Goal: Task Accomplishment & Management: Manage account settings

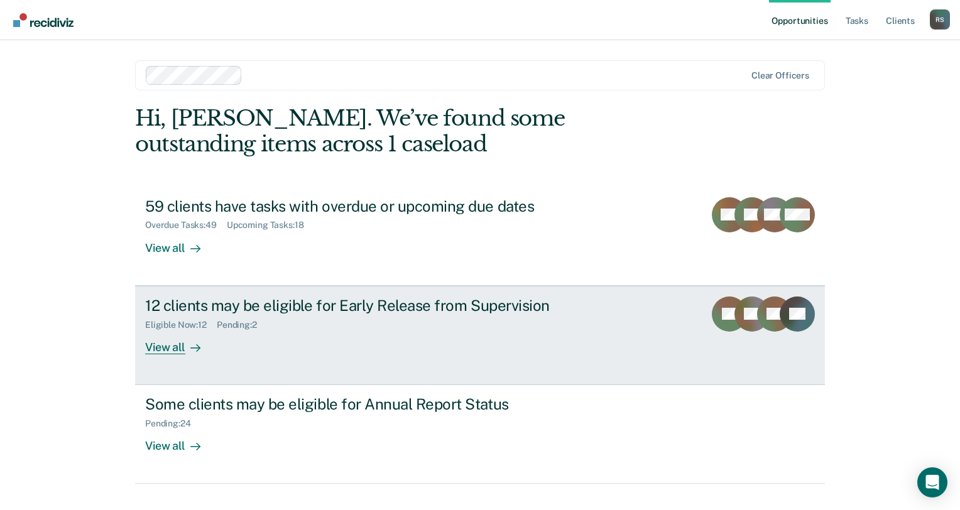
click at [178, 346] on div "View all" at bounding box center [180, 342] width 70 height 24
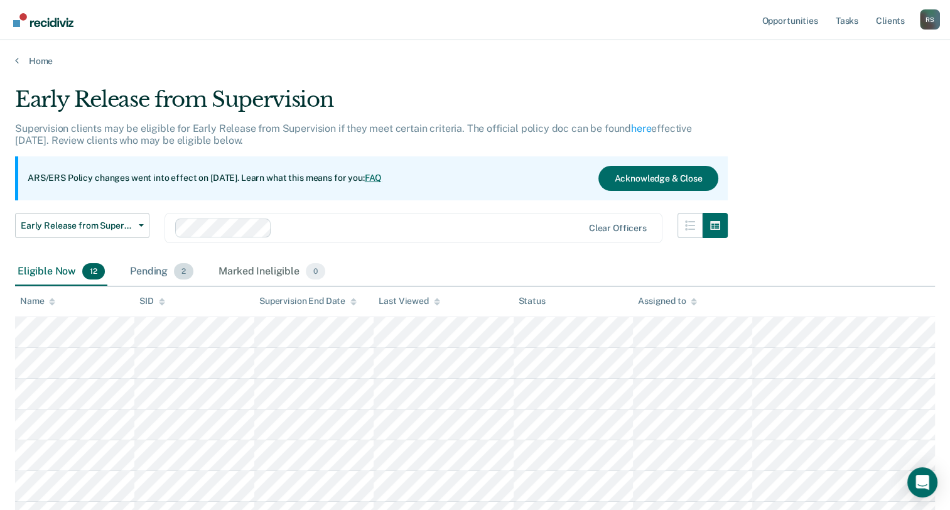
click at [166, 271] on div "Pending 2" at bounding box center [162, 272] width 68 height 28
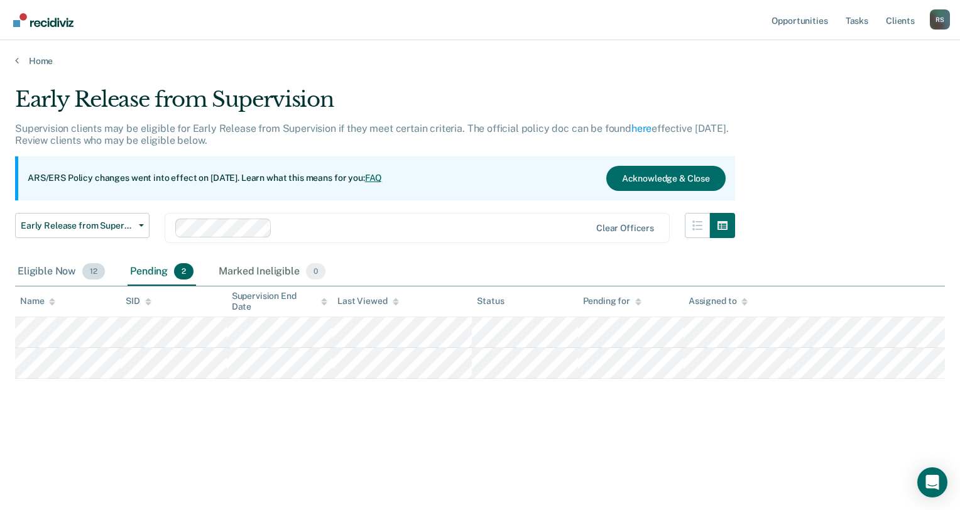
click at [61, 271] on div "Eligible Now 12" at bounding box center [61, 272] width 92 height 28
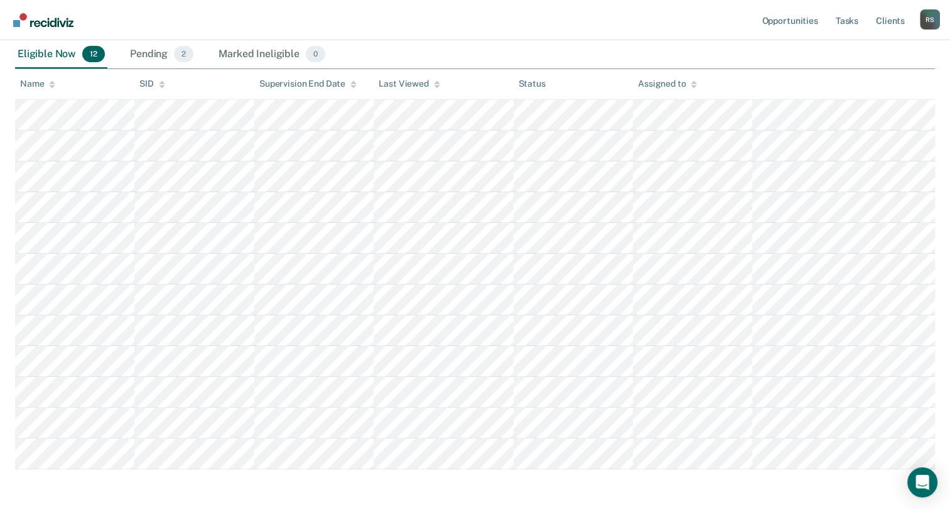
scroll to position [188, 0]
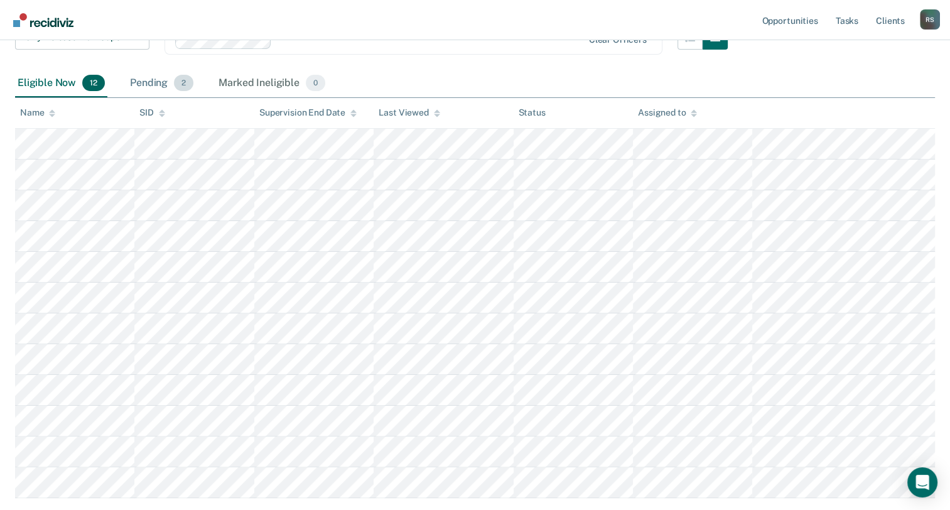
click at [140, 88] on div "Pending 2" at bounding box center [162, 84] width 68 height 28
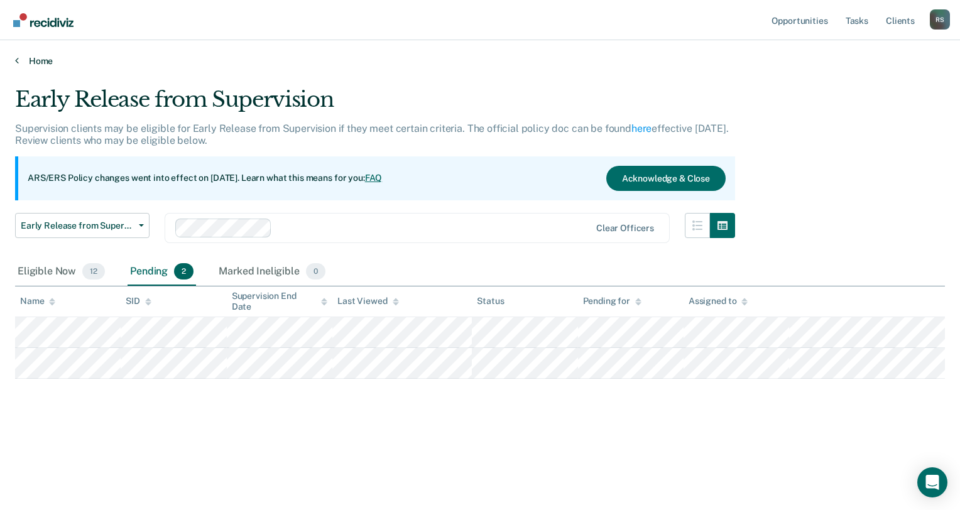
click at [46, 63] on link "Home" at bounding box center [480, 60] width 930 height 11
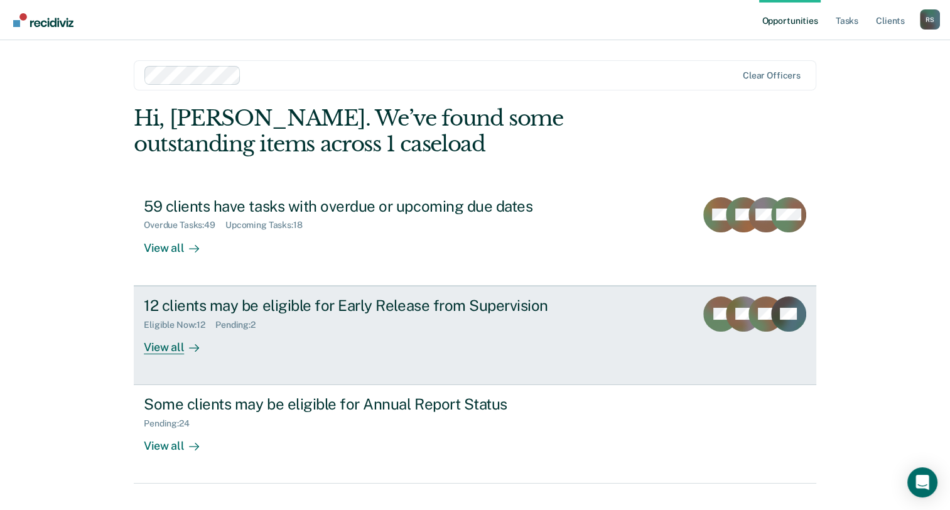
click at [239, 317] on div "Eligible Now : 12 Pending : 2" at bounding box center [364, 323] width 441 height 16
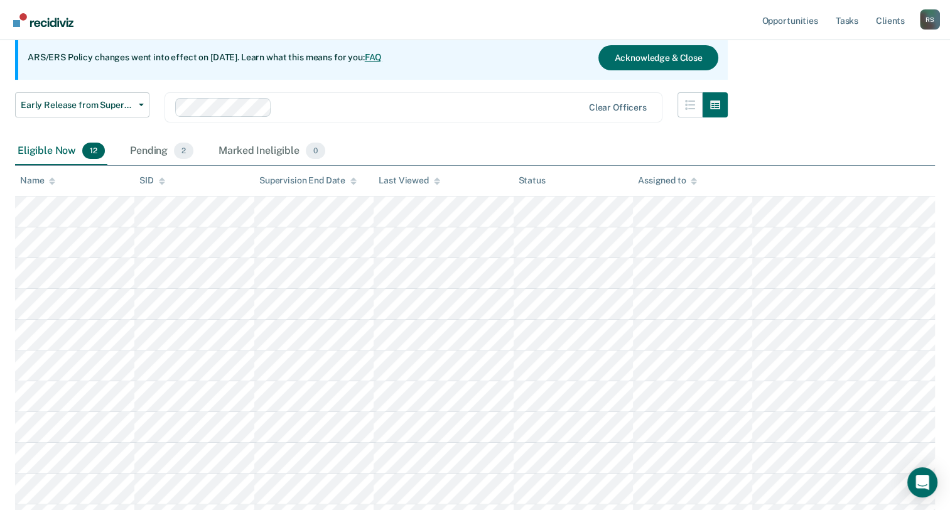
scroll to position [188, 0]
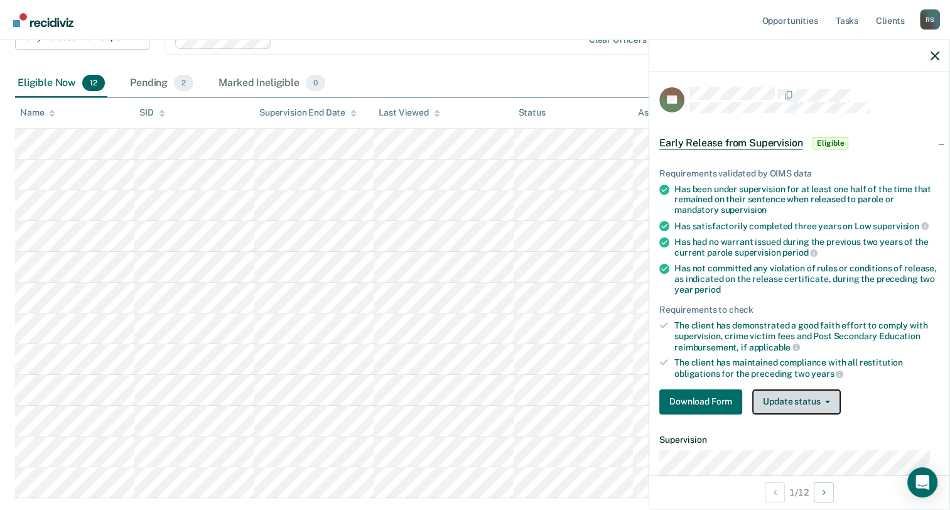
click at [828, 403] on button "Update status" at bounding box center [796, 401] width 89 height 25
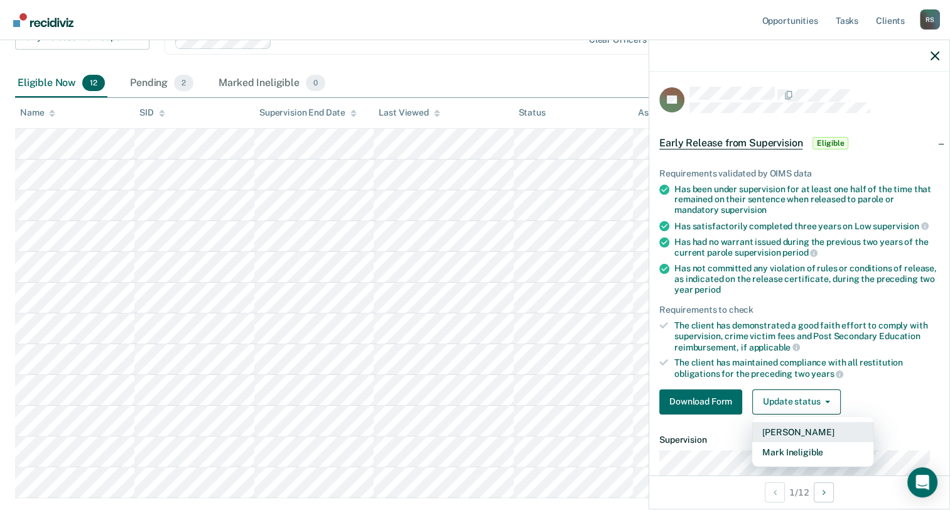
click at [812, 430] on button "[PERSON_NAME]" at bounding box center [812, 432] width 121 height 20
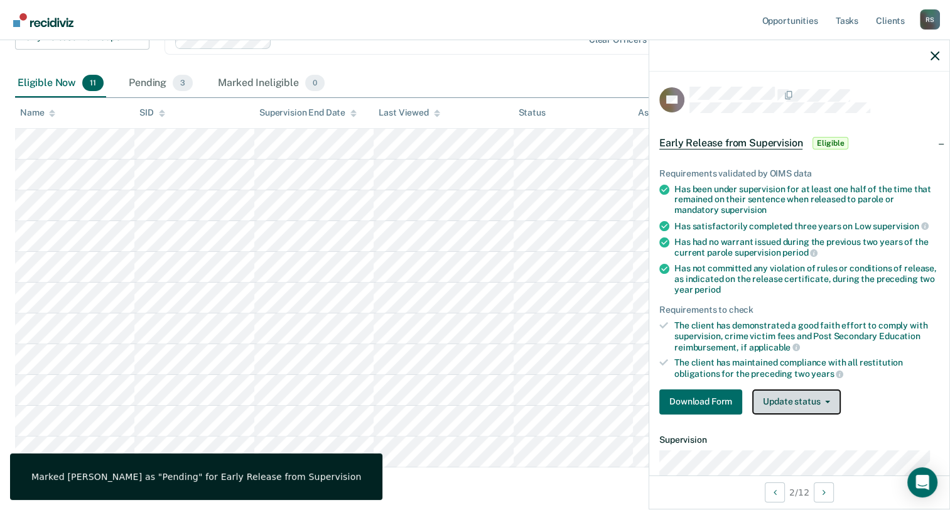
click at [835, 401] on button "Update status" at bounding box center [796, 401] width 89 height 25
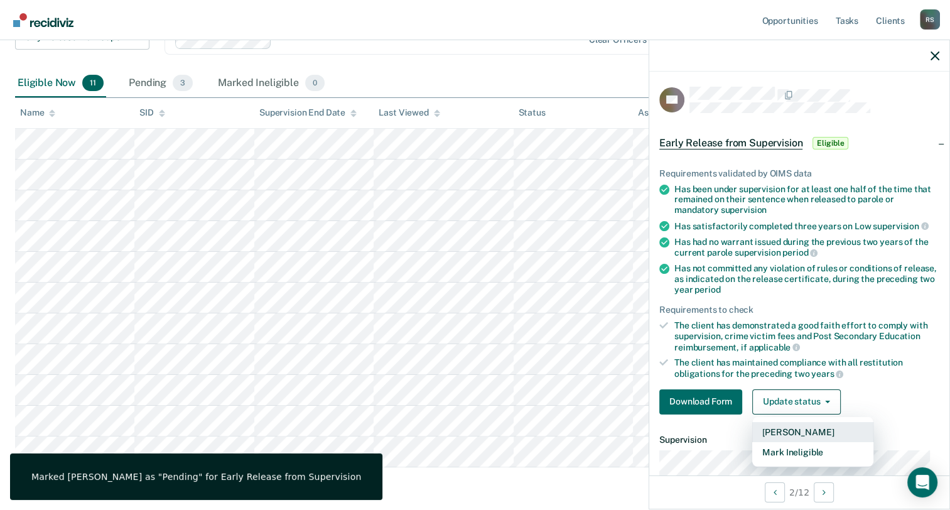
click at [804, 430] on button "[PERSON_NAME]" at bounding box center [812, 432] width 121 height 20
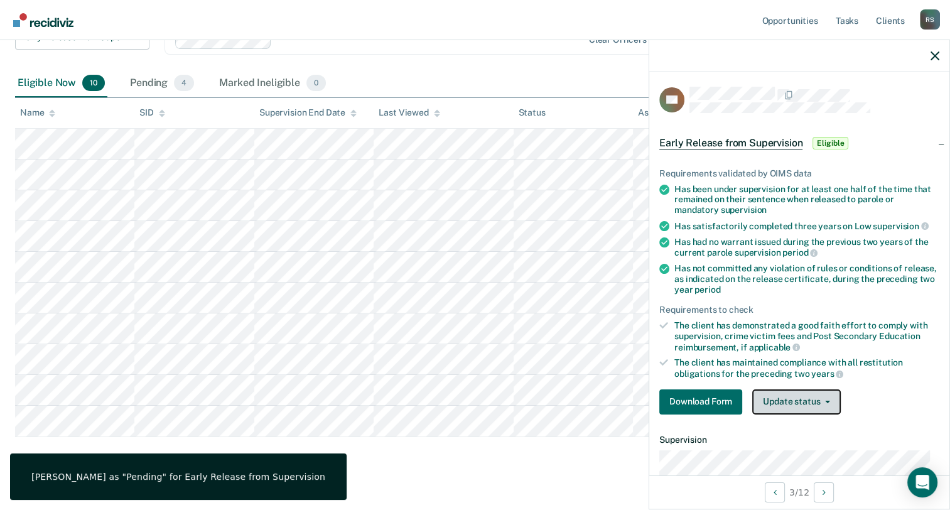
click at [814, 401] on button "Update status" at bounding box center [796, 401] width 89 height 25
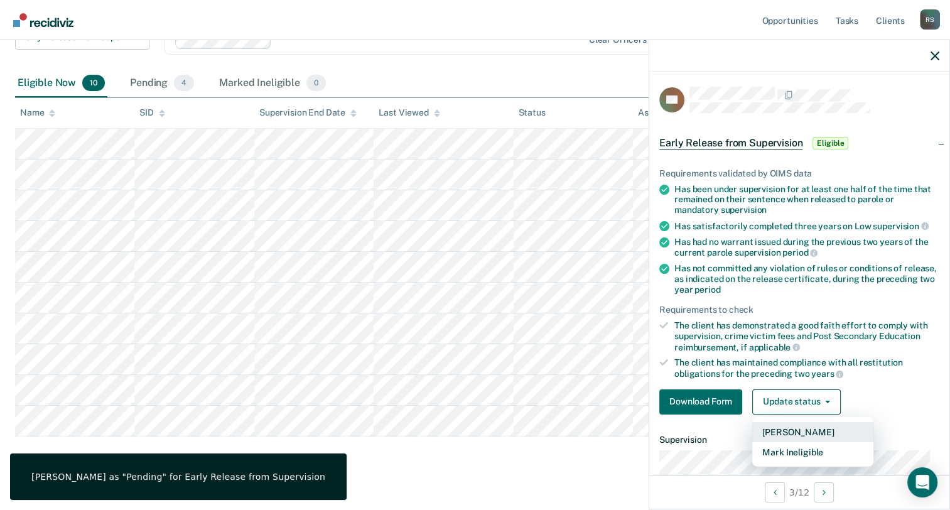
click at [809, 428] on button "[PERSON_NAME]" at bounding box center [812, 432] width 121 height 20
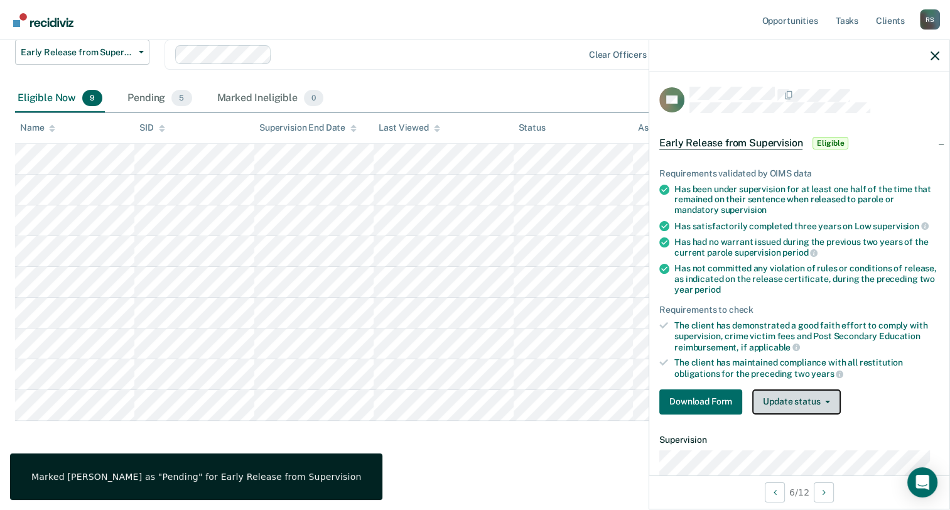
click at [827, 401] on icon "button" at bounding box center [827, 402] width 5 height 3
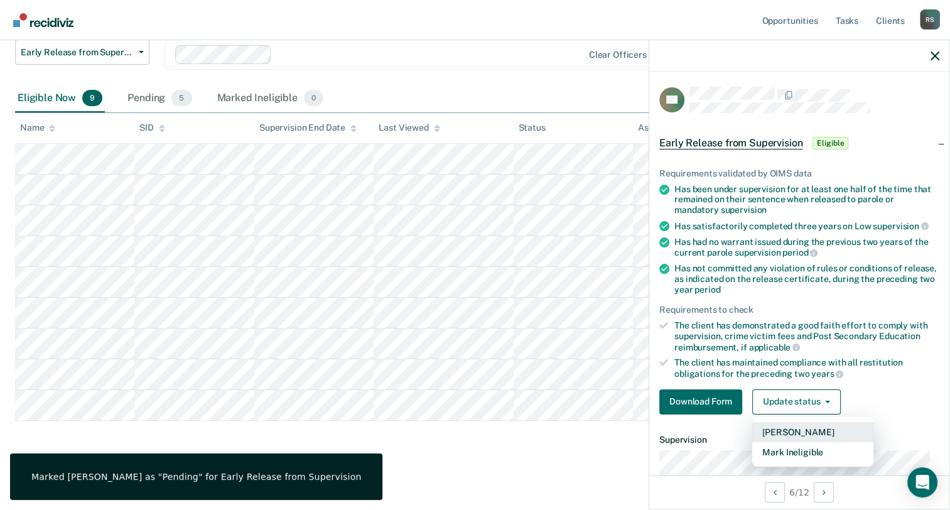
click at [801, 425] on button "[PERSON_NAME]" at bounding box center [812, 432] width 121 height 20
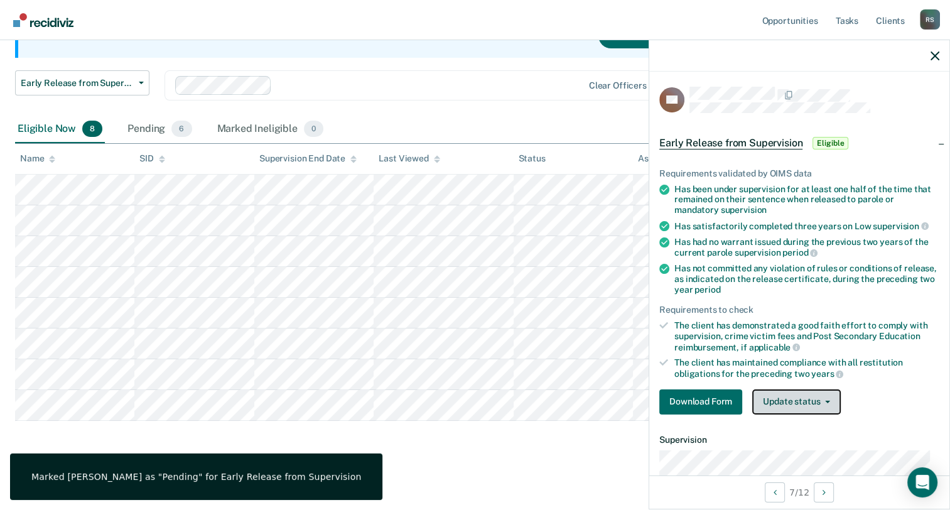
click at [801, 407] on button "Update status" at bounding box center [796, 401] width 89 height 25
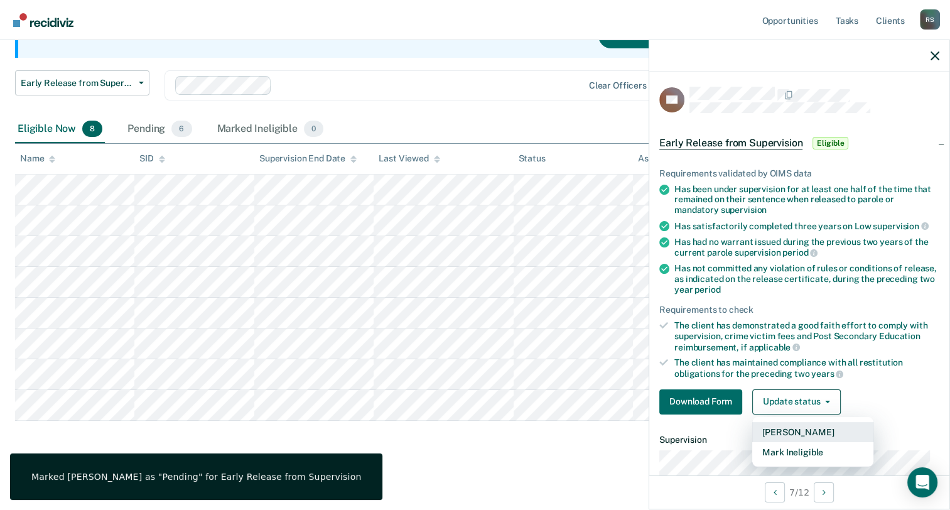
click at [800, 429] on button "[PERSON_NAME]" at bounding box center [812, 432] width 121 height 20
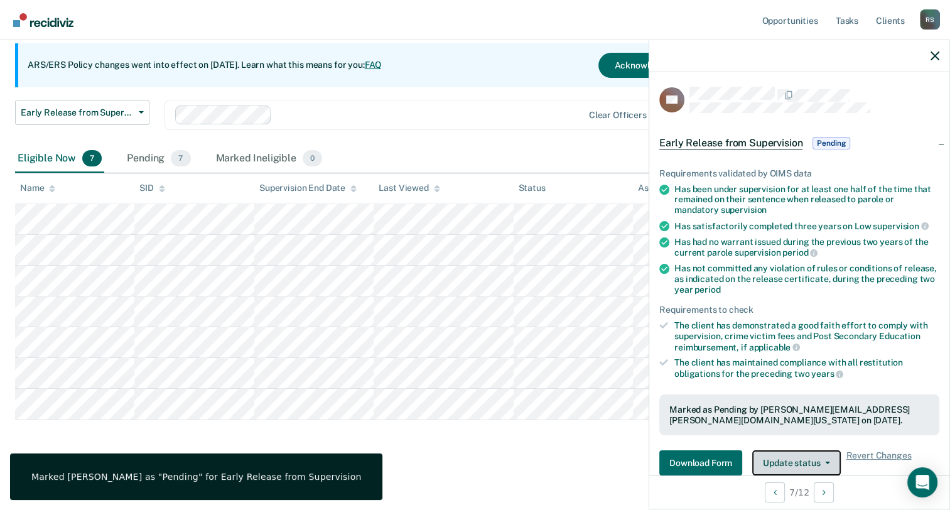
scroll to position [112, 0]
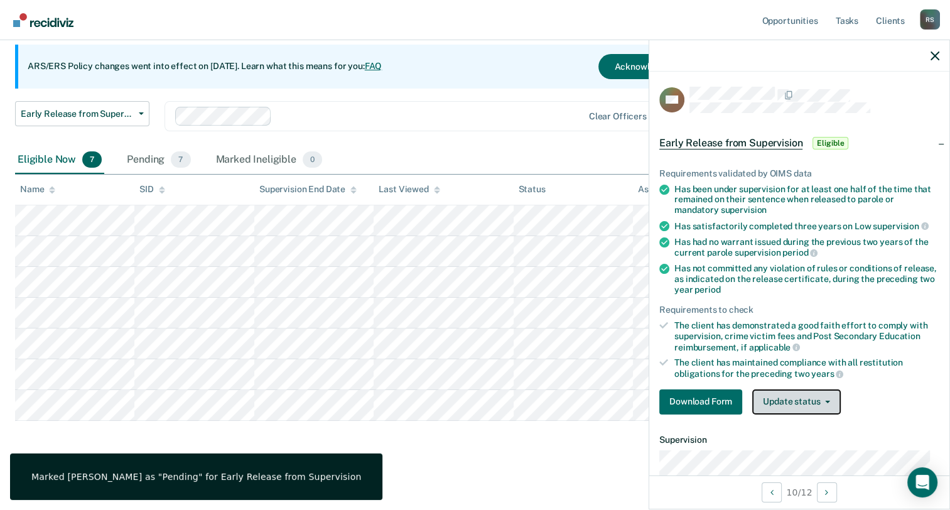
click at [790, 398] on button "Update status" at bounding box center [796, 401] width 89 height 25
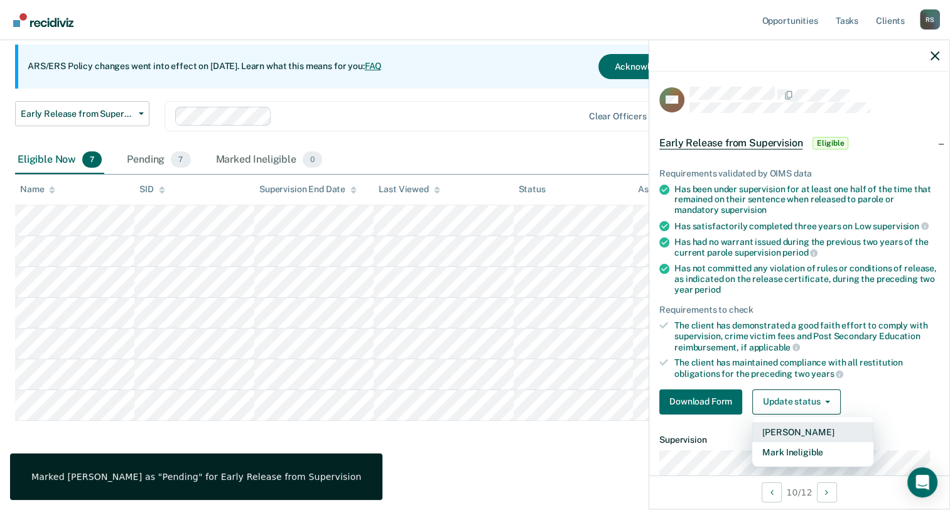
click at [783, 430] on button "[PERSON_NAME]" at bounding box center [812, 432] width 121 height 20
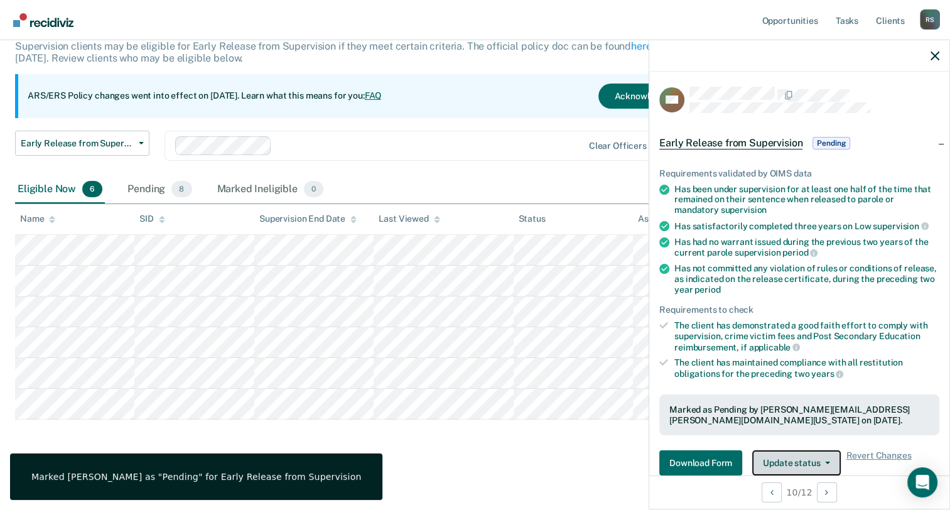
scroll to position [80, 0]
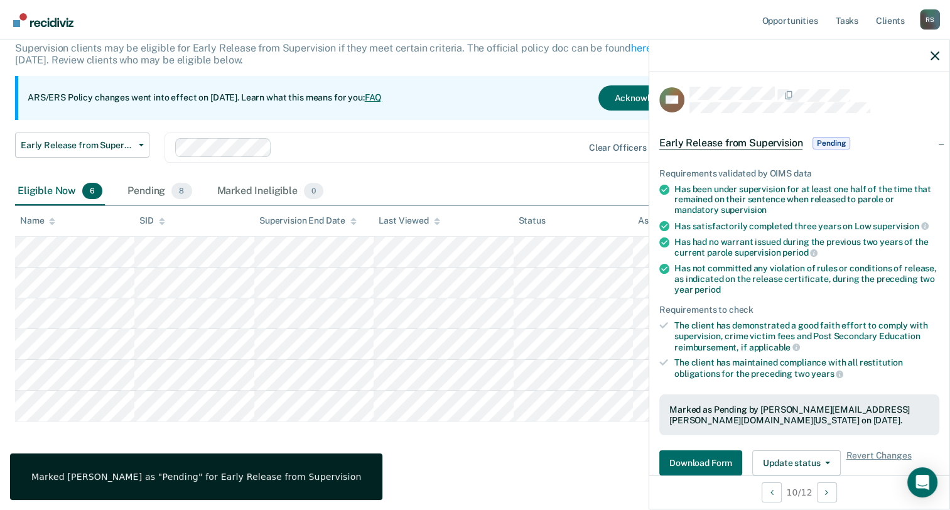
click at [626, 443] on div "Early Release from Supervision Supervision clients may be eligible for Early Re…" at bounding box center [475, 232] width 920 height 452
click at [936, 60] on icon "button" at bounding box center [935, 56] width 9 height 9
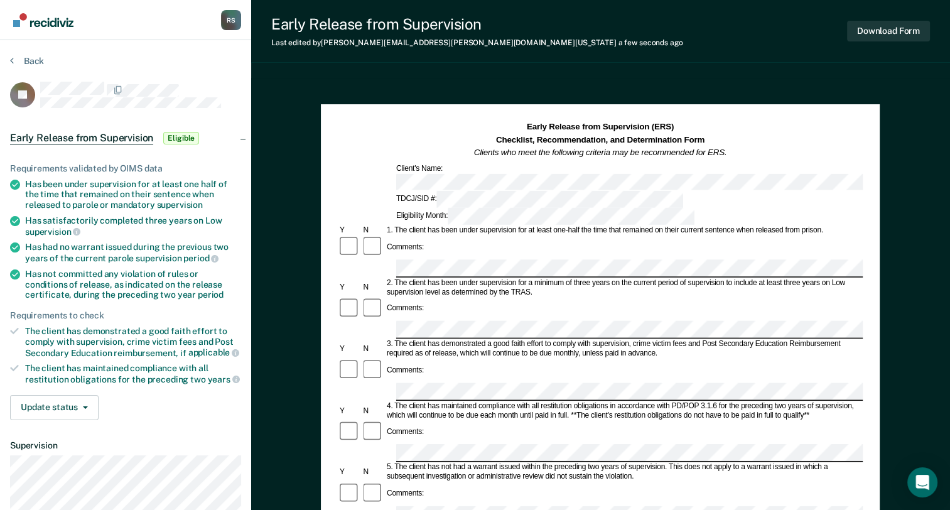
click at [608, 236] on div "Comments:" at bounding box center [600, 248] width 525 height 24
click at [536, 420] on div "Comments:" at bounding box center [600, 432] width 525 height 24
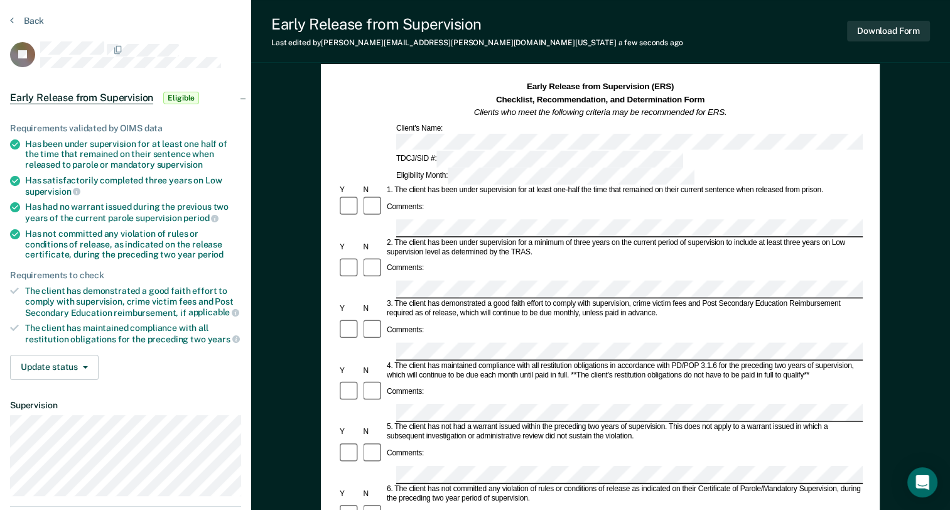
scroll to position [126, 0]
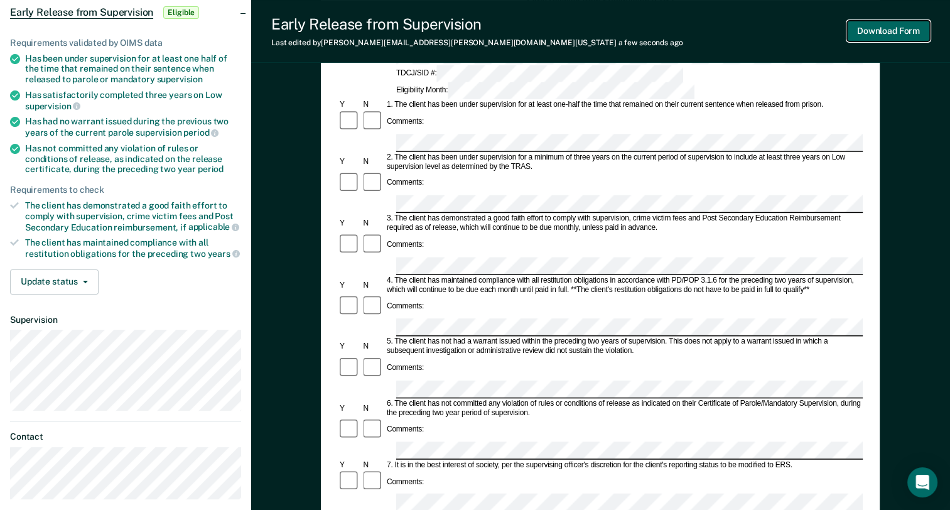
click at [871, 31] on button "Download Form" at bounding box center [888, 31] width 83 height 21
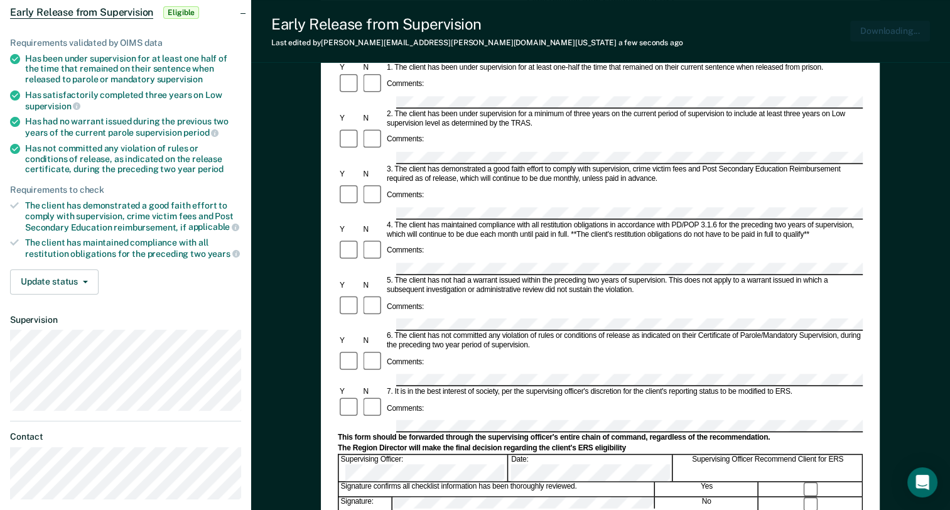
scroll to position [0, 0]
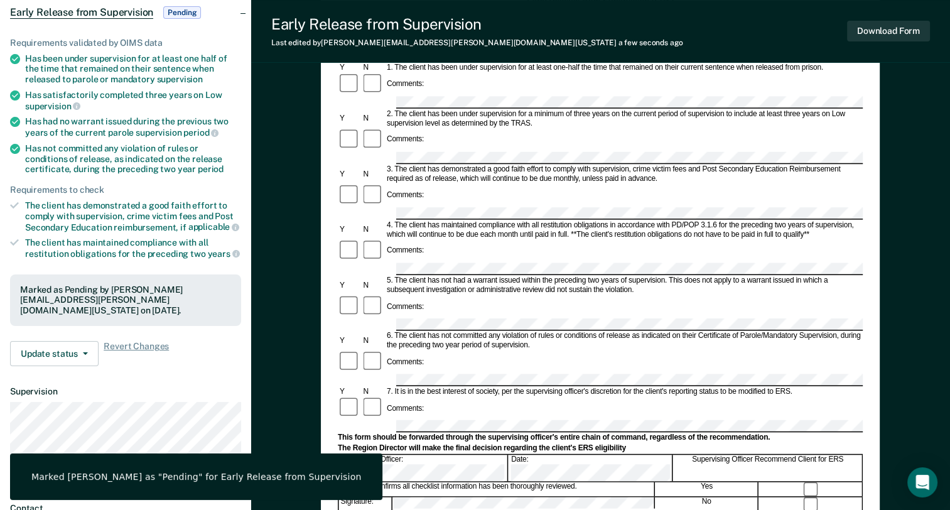
click at [585, 30] on div "Early Release from Supervision Last edited by [PERSON_NAME][EMAIL_ADDRESS][PERS…" at bounding box center [600, 31] width 699 height 63
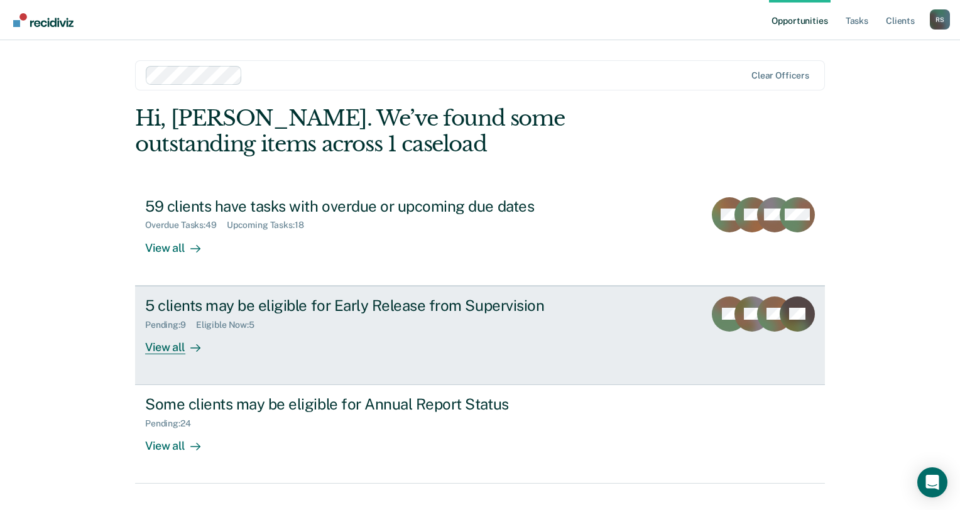
click at [324, 318] on div "Pending : 9 Eligible Now : 5" at bounding box center [365, 323] width 441 height 16
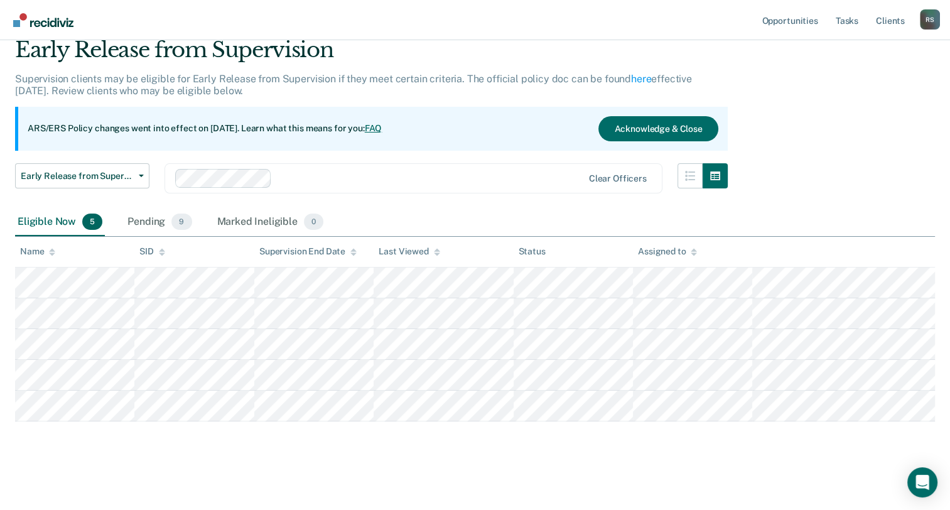
scroll to position [50, 0]
click at [159, 226] on div "Pending 9" at bounding box center [159, 222] width 69 height 28
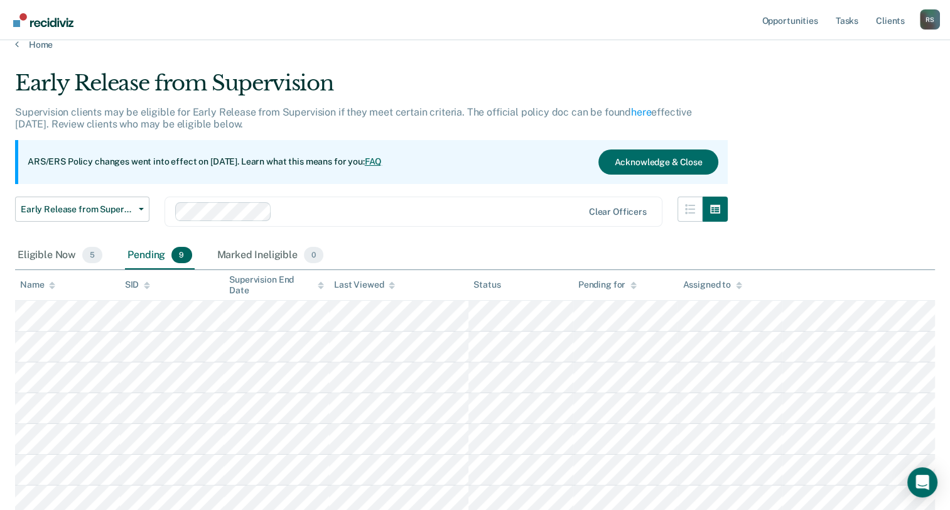
scroll to position [0, 0]
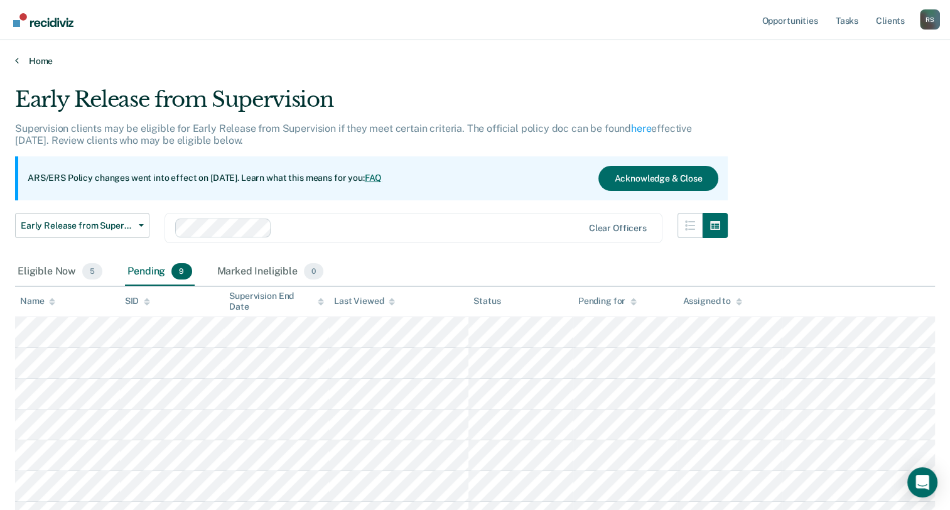
click at [47, 60] on link "Home" at bounding box center [475, 60] width 920 height 11
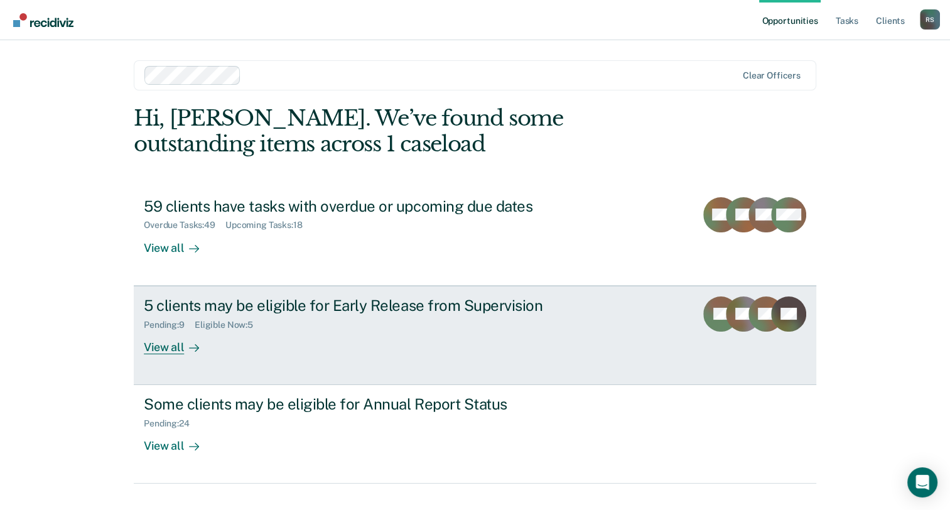
click at [292, 326] on div "Pending : 9 Eligible Now : 5" at bounding box center [364, 323] width 441 height 16
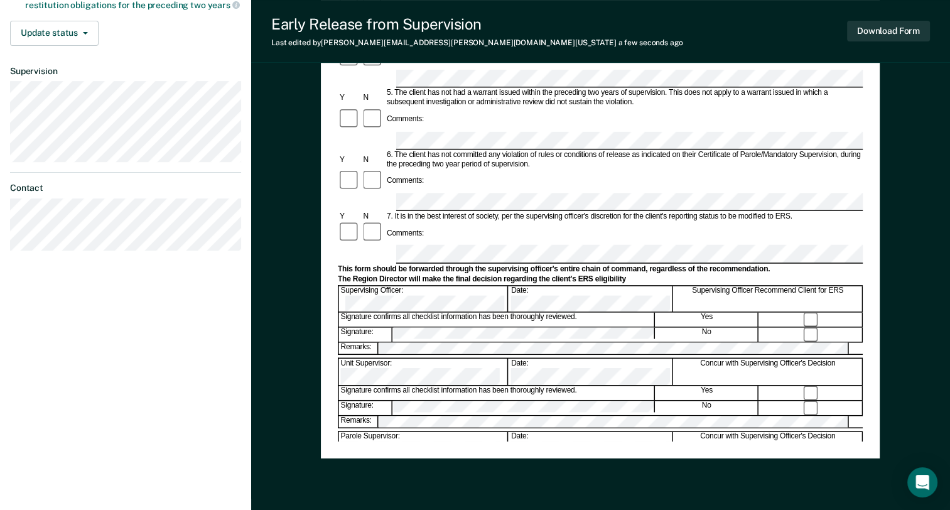
scroll to position [377, 0]
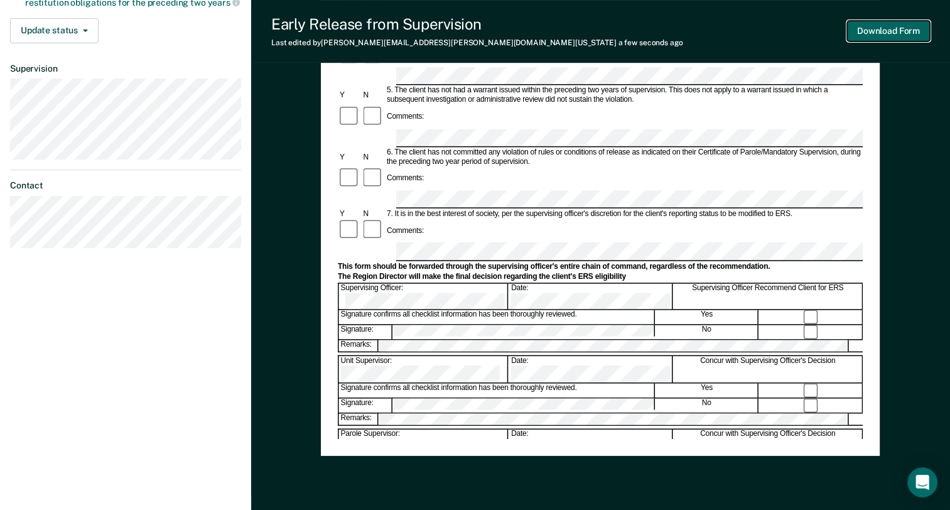
click at [891, 28] on button "Download Form" at bounding box center [888, 31] width 83 height 21
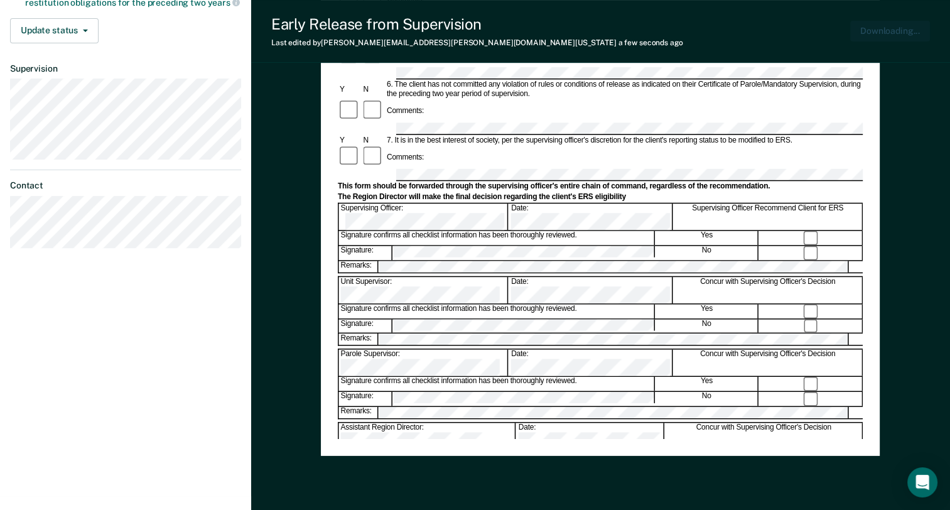
scroll to position [0, 0]
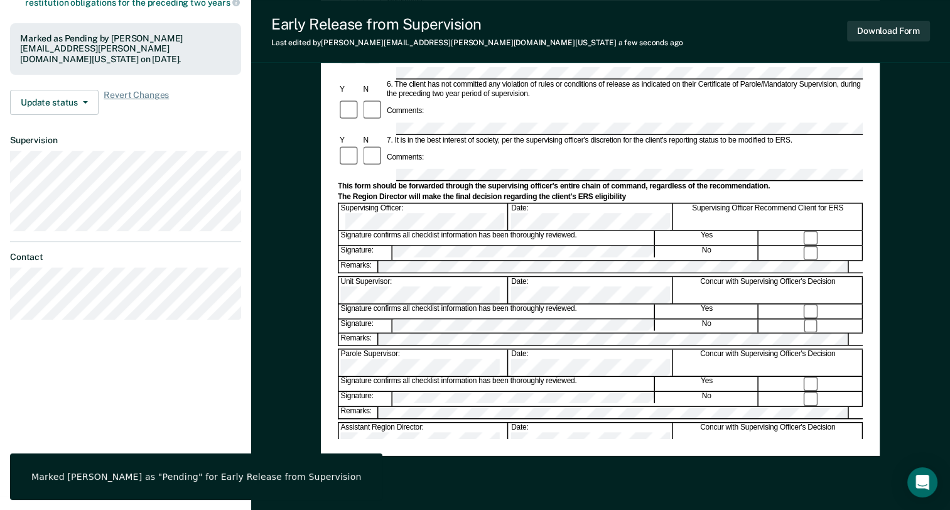
drag, startPoint x: 603, startPoint y: 33, endPoint x: 614, endPoint y: 30, distance: 11.1
click at [603, 33] on div "Early Release from Supervision Last edited by [PERSON_NAME][EMAIL_ADDRESS][PERS…" at bounding box center [600, 31] width 699 height 63
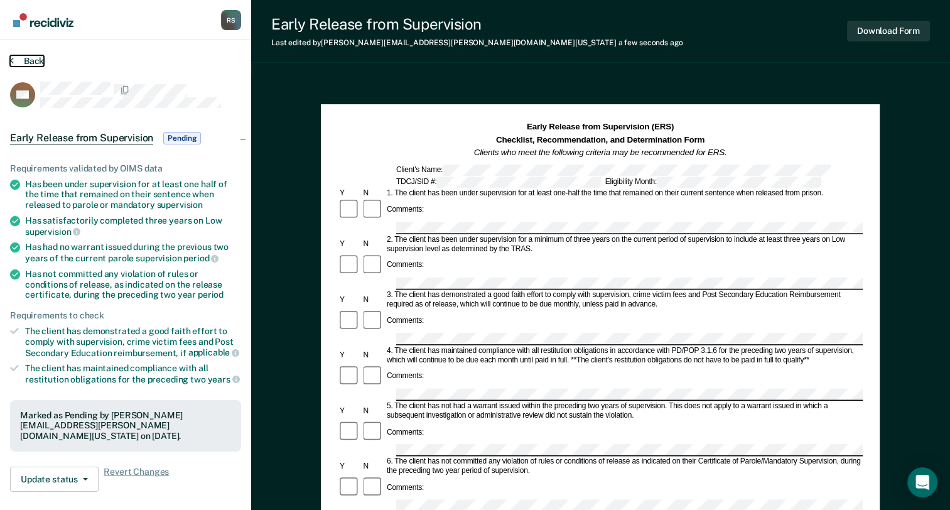
click at [35, 56] on button "Back" at bounding box center [27, 60] width 34 height 11
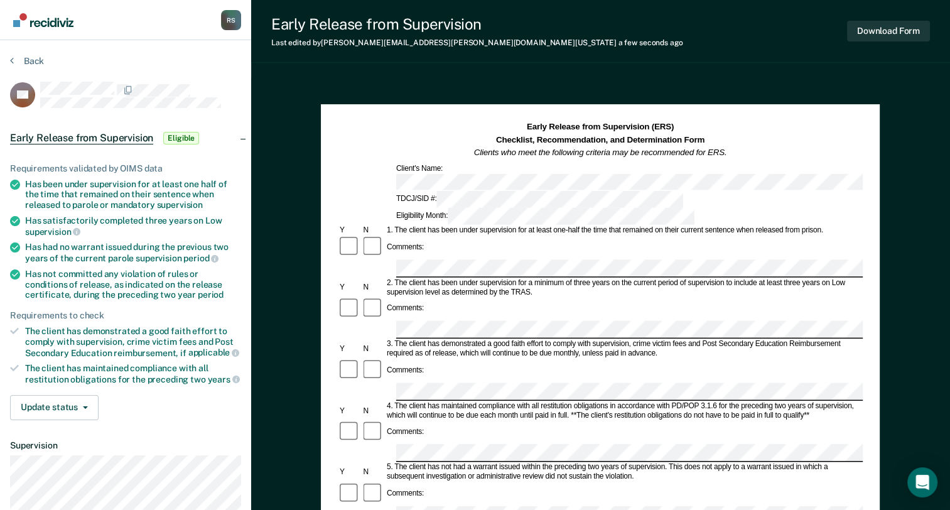
click at [827, 192] on div "TDCJ/SID #: Eligibility Month:" at bounding box center [600, 209] width 525 height 34
click at [884, 34] on button "Download Form" at bounding box center [888, 31] width 83 height 21
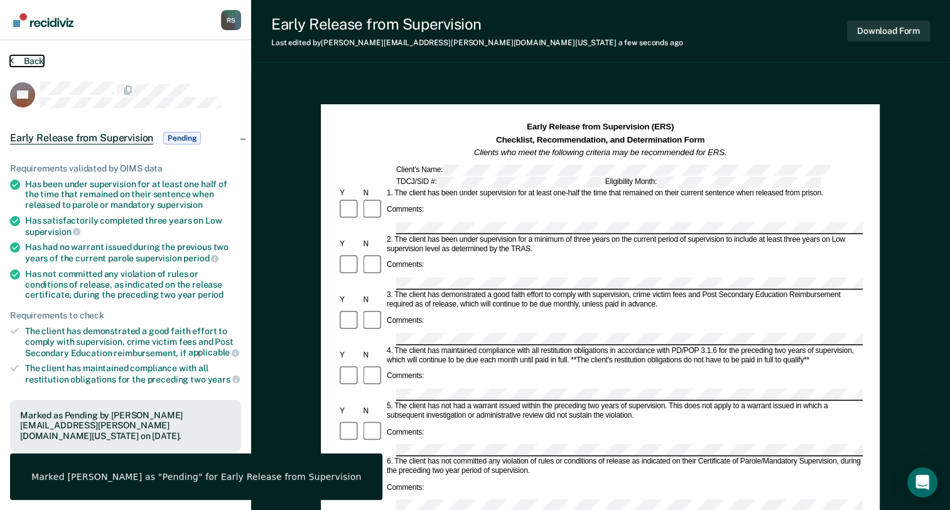
click at [33, 60] on button "Back" at bounding box center [27, 60] width 34 height 11
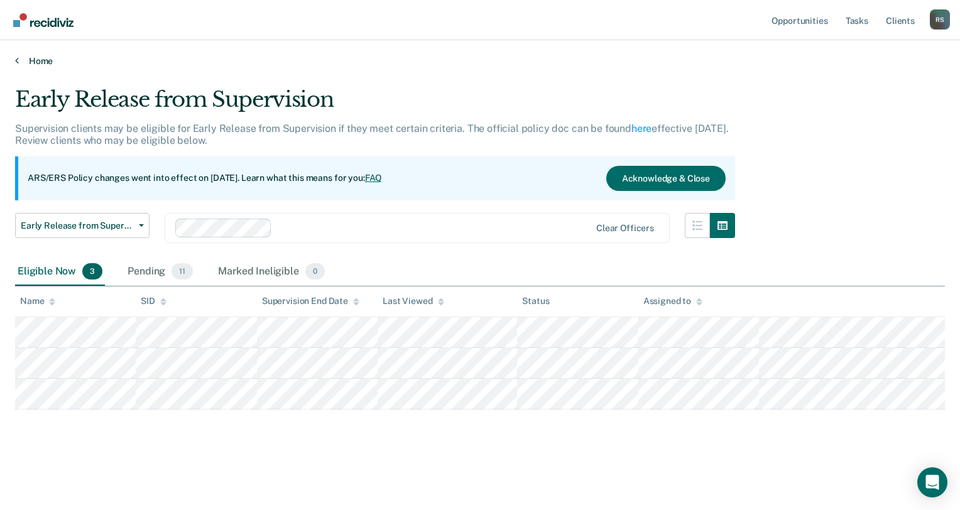
click at [927, 62] on link "Home" at bounding box center [480, 60] width 930 height 11
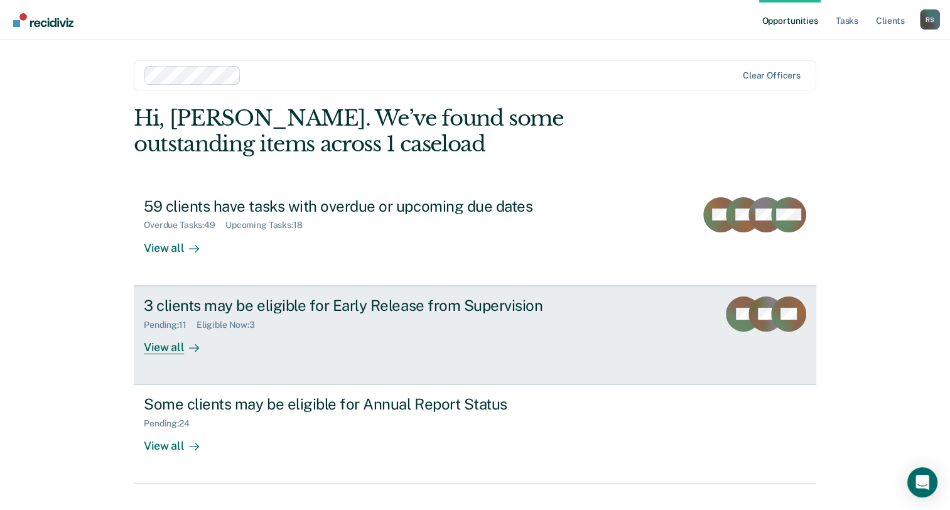
click at [236, 308] on div "3 clients may be eligible for Early Release from Supervision" at bounding box center [364, 305] width 441 height 18
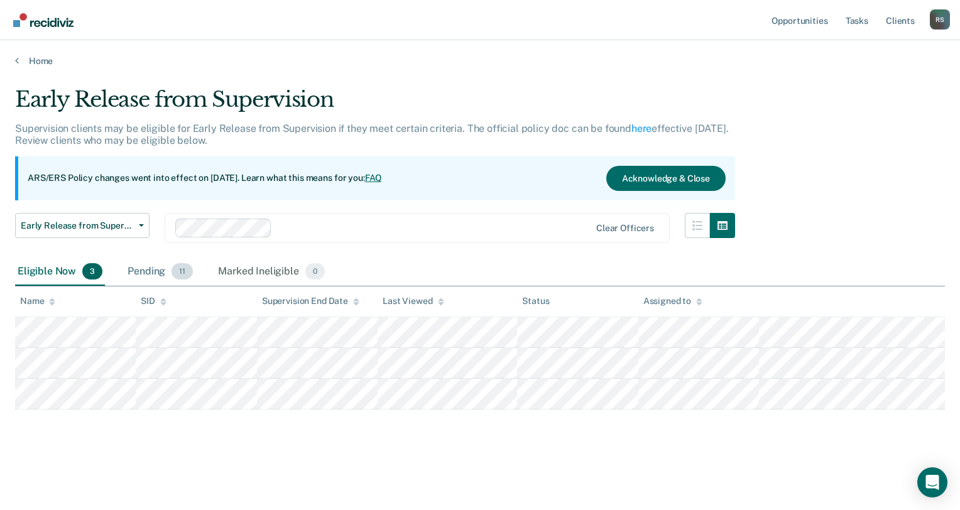
click at [158, 270] on div "Pending 11" at bounding box center [160, 272] width 70 height 28
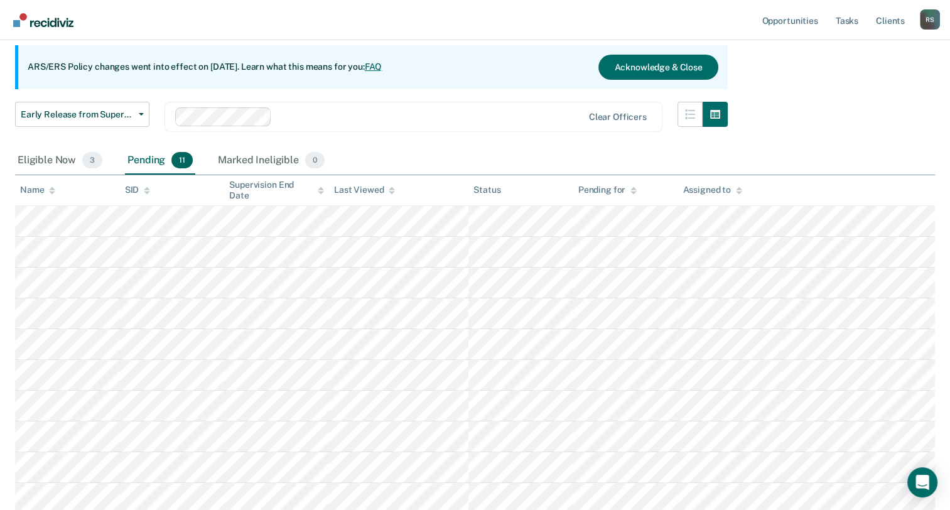
scroll to position [126, 0]
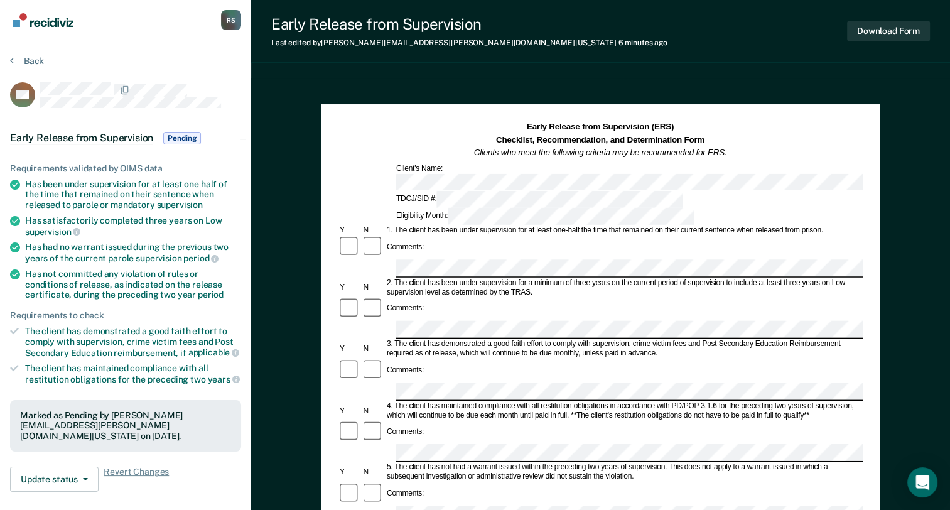
click at [882, 136] on div "Early Release from Supervision (ERS) Checklist, Recommendation, and Determinati…" at bounding box center [600, 504] width 699 height 853
click at [869, 35] on button "Download Form" at bounding box center [888, 31] width 83 height 21
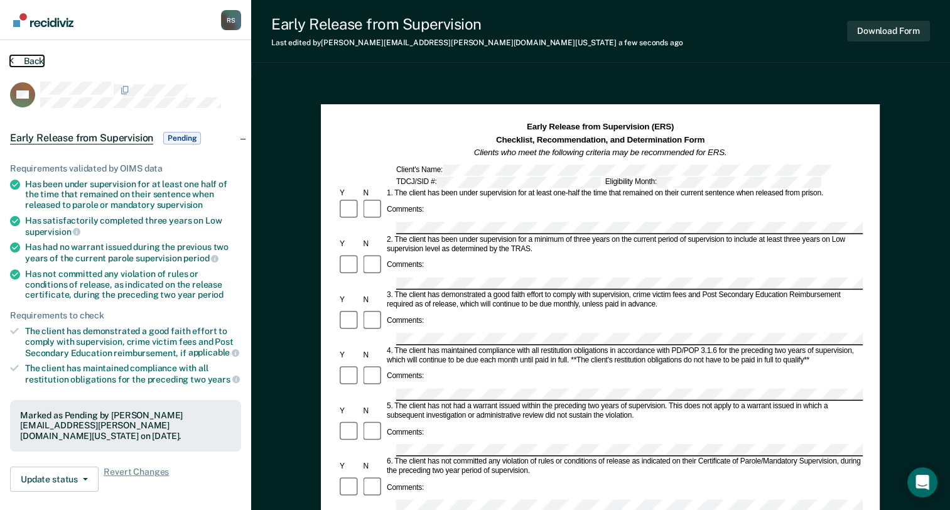
click at [30, 58] on button "Back" at bounding box center [27, 60] width 34 height 11
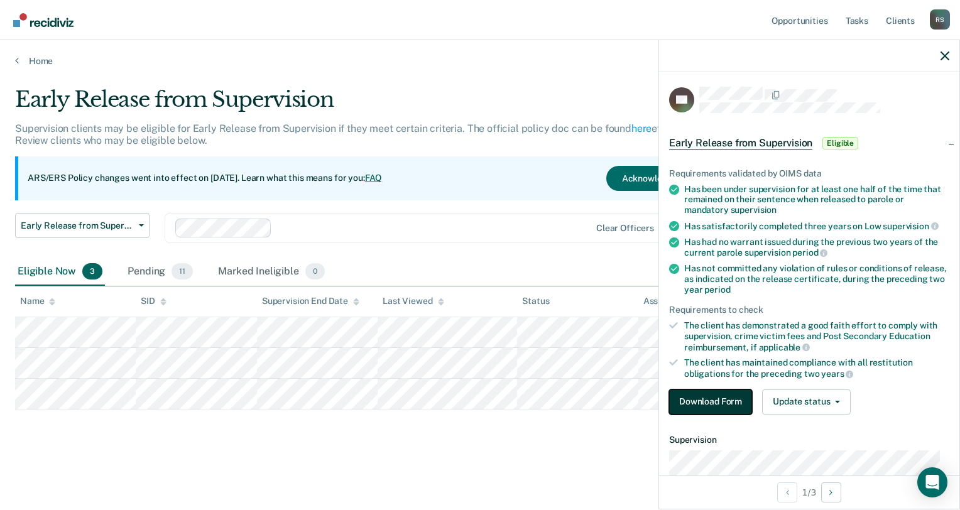
click at [703, 395] on button "Download Form" at bounding box center [710, 401] width 83 height 25
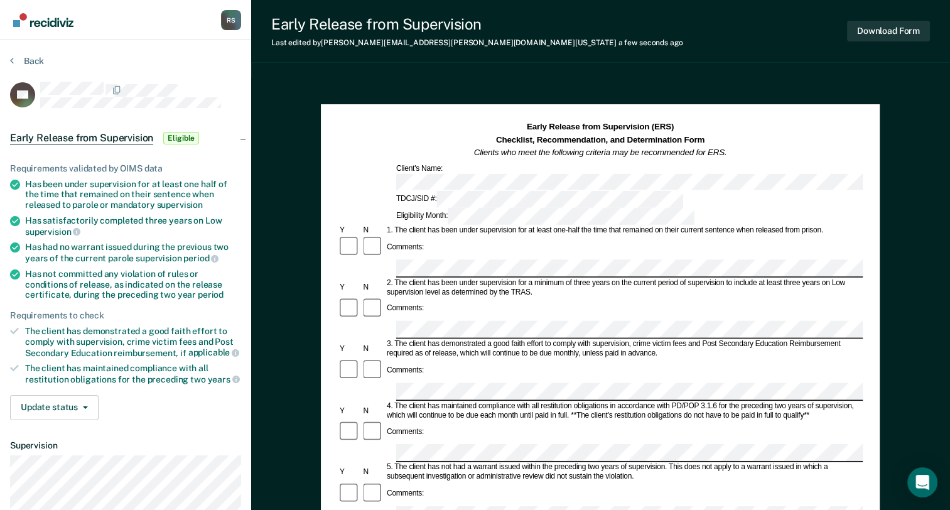
click at [533, 65] on div "Early Release from Supervision Last edited by Ramey.Swofford@tdcj.texas.gov a f…" at bounding box center [600, 436] width 699 height 873
click at [877, 40] on button "Download Form" at bounding box center [888, 31] width 83 height 21
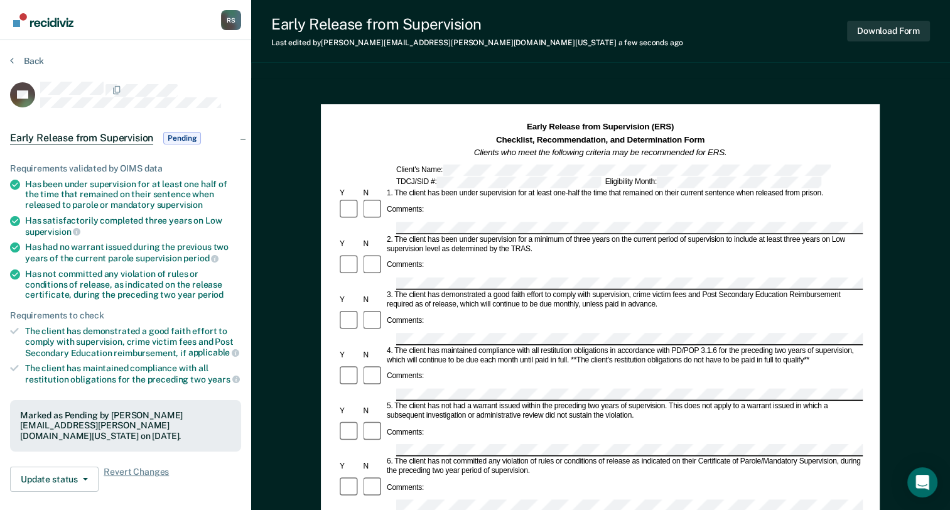
click at [891, 80] on div "Early Release from Supervision (ERS) Checklist, Recommendation, and Determinati…" at bounding box center [600, 504] width 699 height 853
click at [30, 58] on button "Back" at bounding box center [27, 60] width 34 height 11
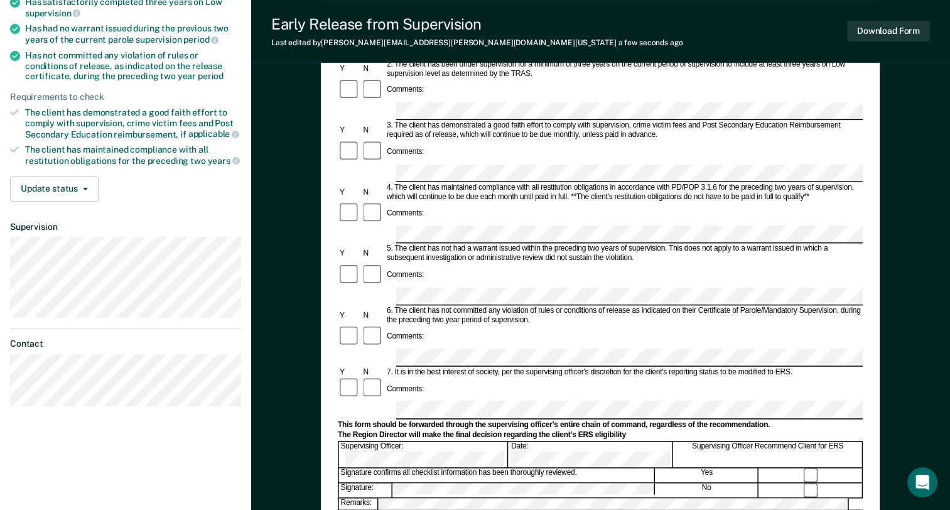
scroll to position [377, 0]
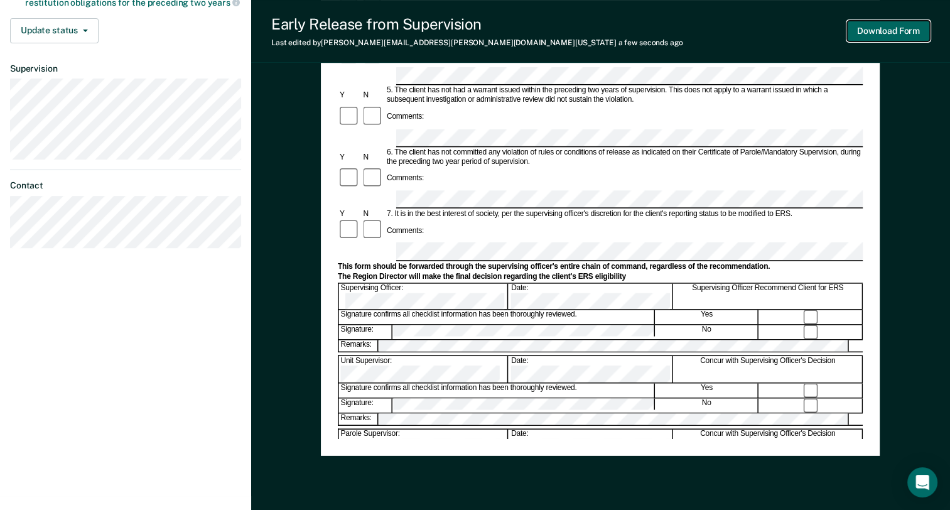
click at [872, 27] on button "Download Form" at bounding box center [888, 31] width 83 height 21
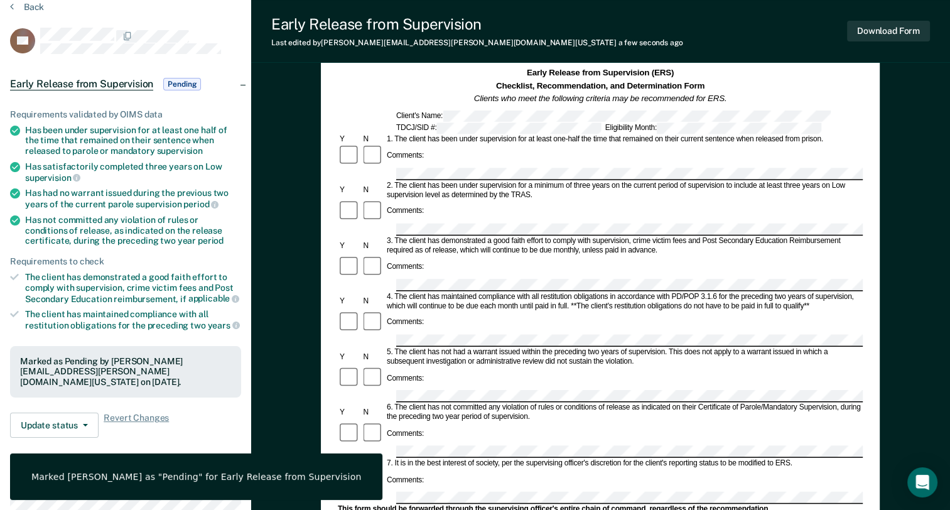
scroll to position [0, 0]
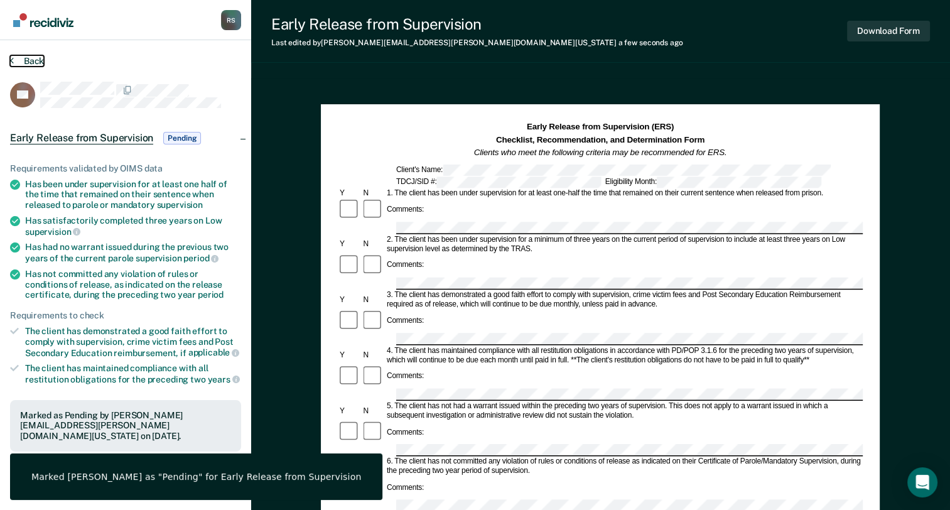
click at [36, 59] on button "Back" at bounding box center [27, 60] width 34 height 11
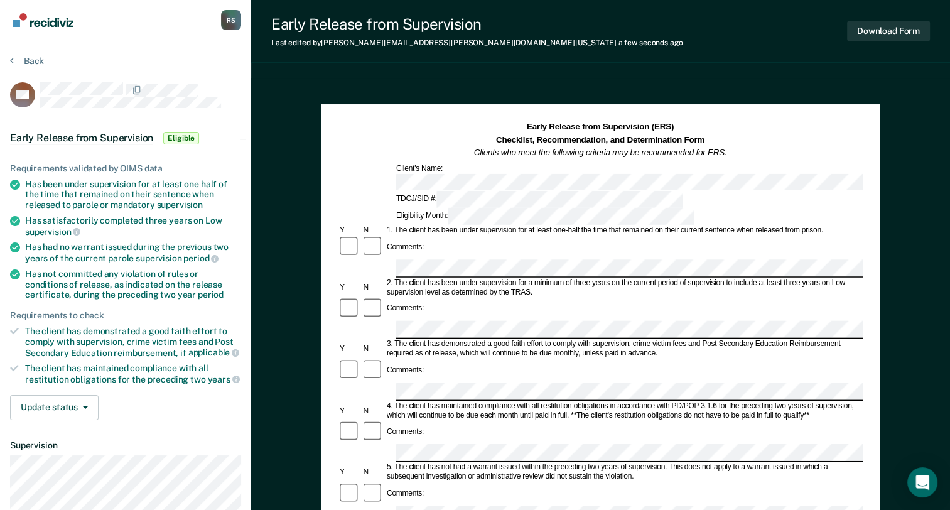
click at [557, 420] on div "Comments:" at bounding box center [600, 432] width 525 height 24
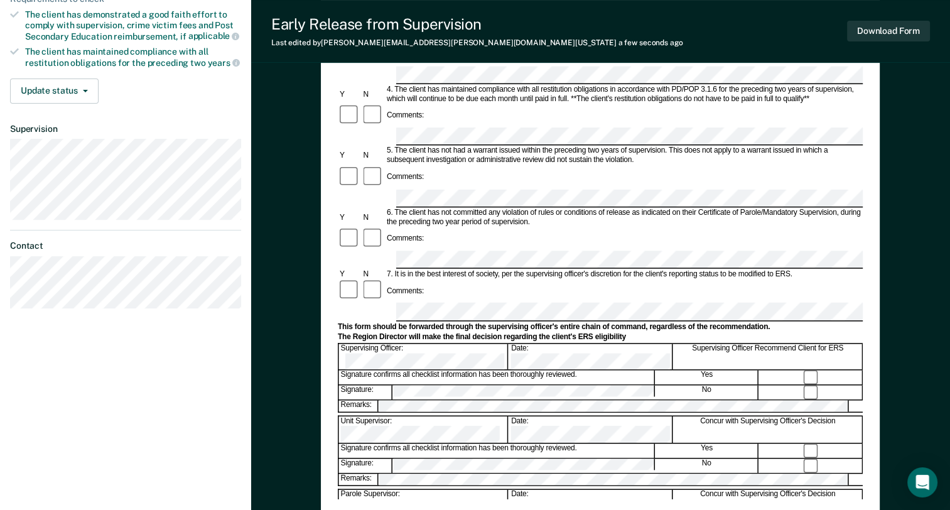
scroll to position [377, 0]
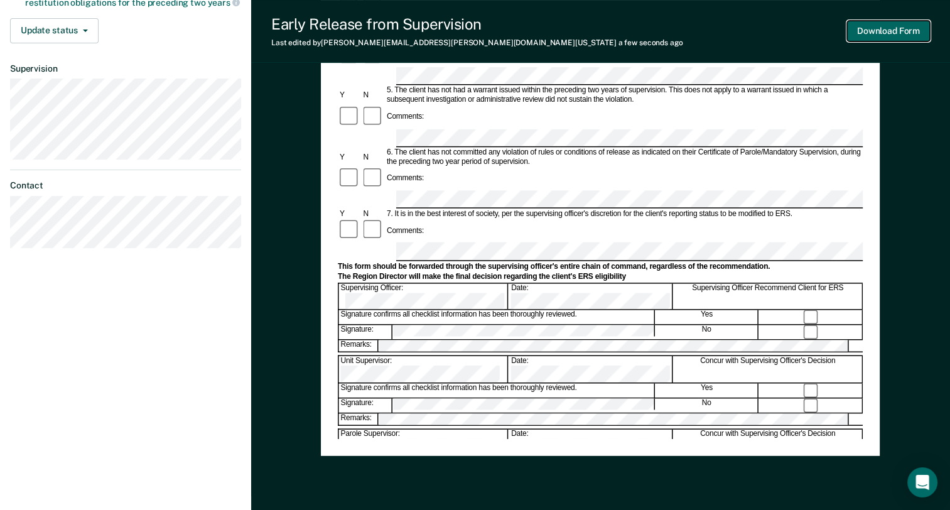
click at [860, 30] on button "Download Form" at bounding box center [888, 31] width 83 height 21
